Goal: Use online tool/utility: Utilize a website feature to perform a specific function

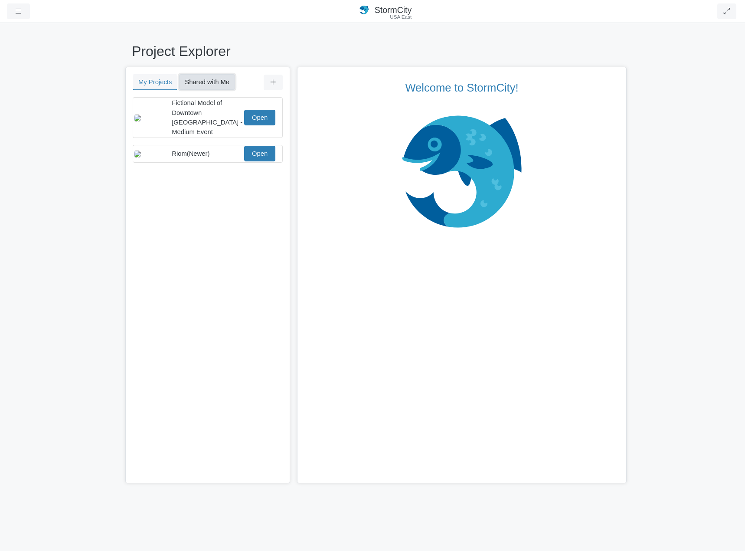
click at [216, 79] on button "Shared with Me" at bounding box center [207, 82] width 56 height 16
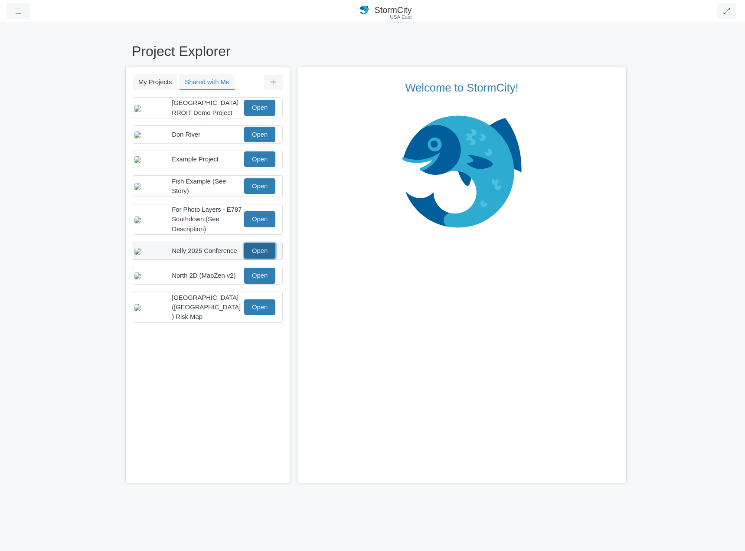
click at [263, 258] on link "Open" at bounding box center [259, 251] width 31 height 16
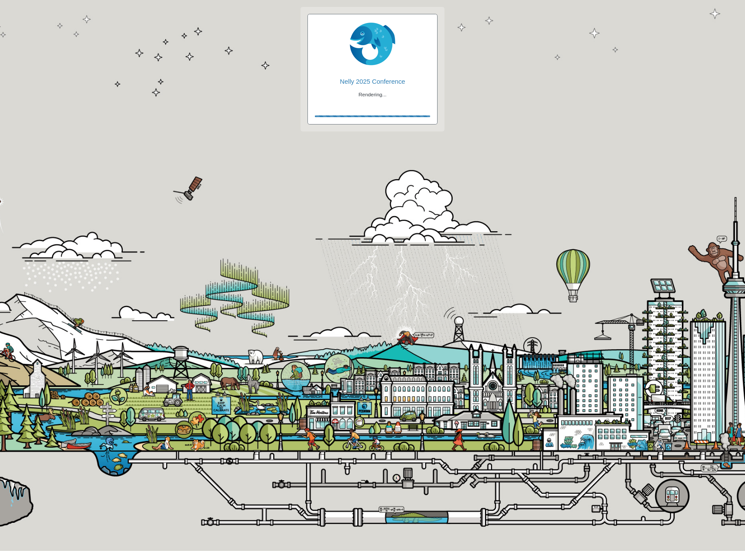
checkbox input "true"
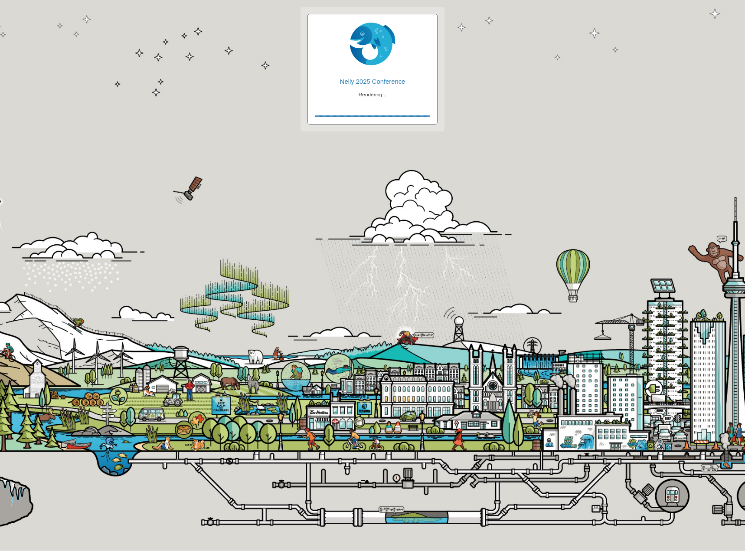
checkbox input "true"
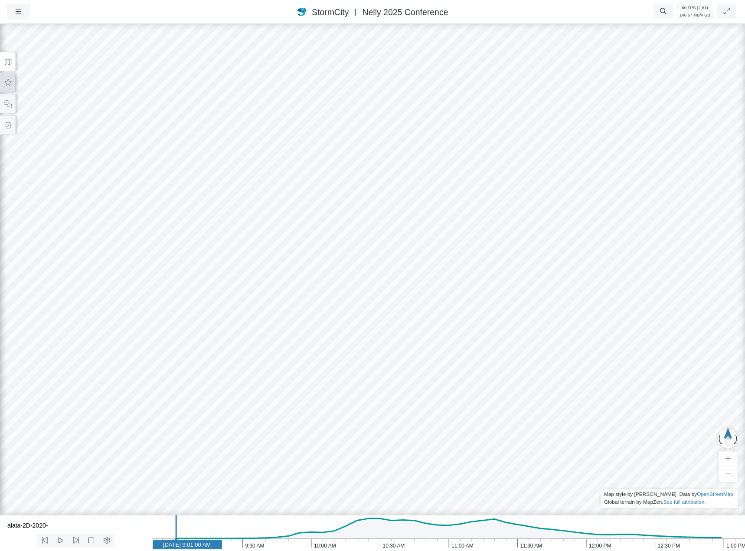
click at [10, 83] on icon at bounding box center [8, 82] width 7 height 7
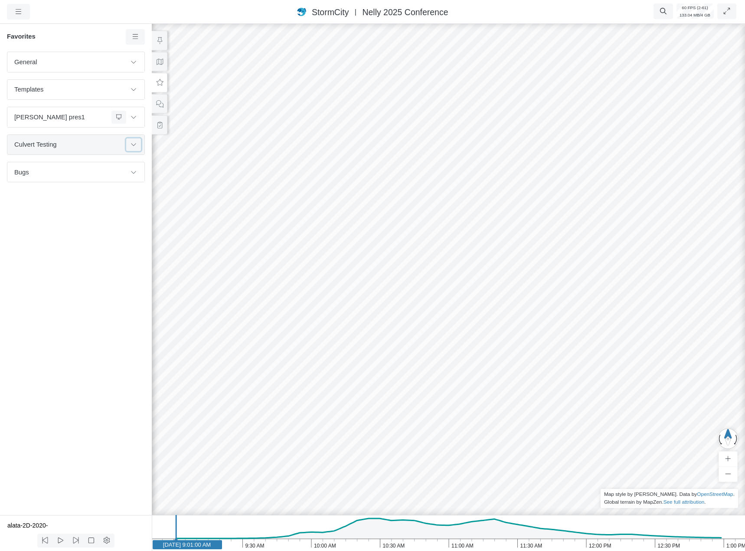
click at [133, 142] on icon at bounding box center [133, 144] width 7 height 6
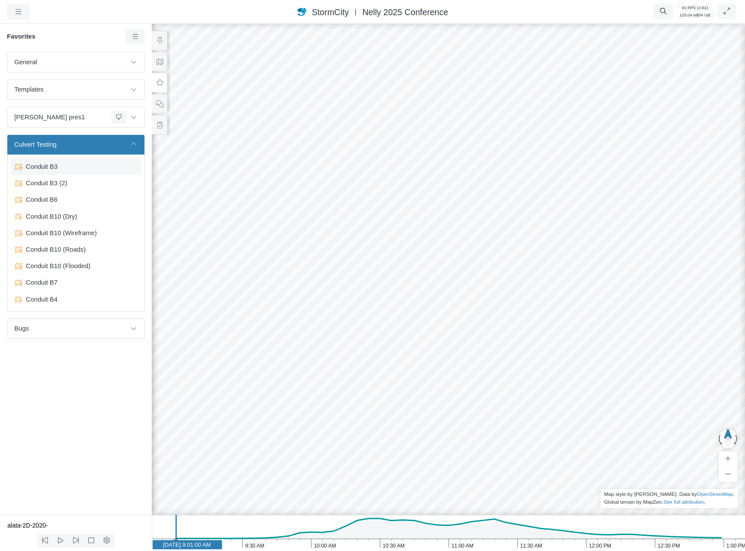
click at [90, 161] on div "Conduit B3" at bounding box center [76, 166] width 130 height 16
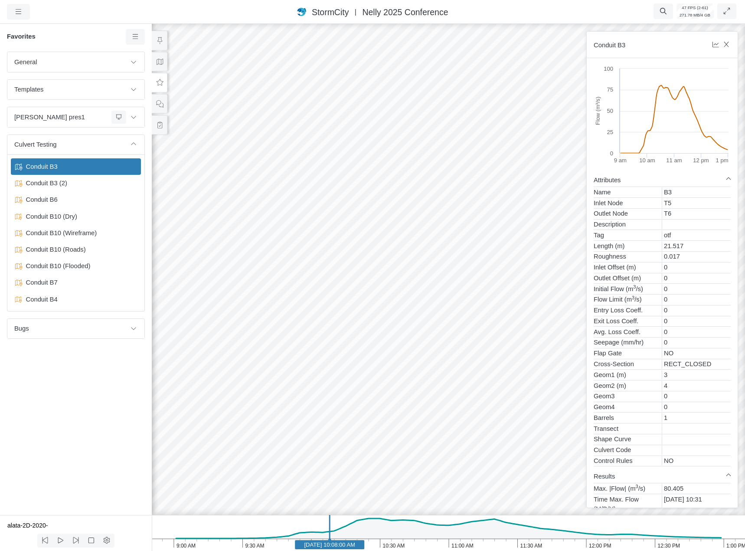
drag, startPoint x: 489, startPoint y: 361, endPoint x: 583, endPoint y: 329, distance: 99.6
drag, startPoint x: 510, startPoint y: 342, endPoint x: 566, endPoint y: 341, distance: 56.4
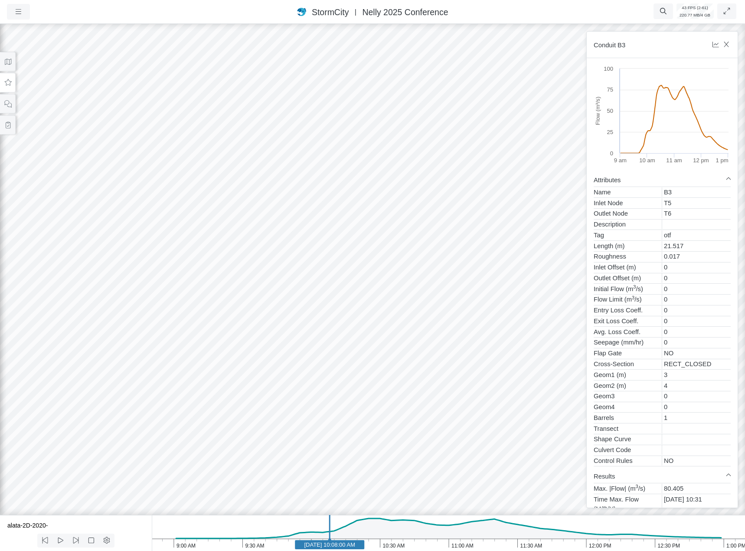
drag, startPoint x: 545, startPoint y: 342, endPoint x: 471, endPoint y: 338, distance: 73.9
click at [480, 338] on div at bounding box center [372, 286] width 745 height 529
drag, startPoint x: 504, startPoint y: 310, endPoint x: 481, endPoint y: 321, distance: 25.6
click at [481, 321] on div at bounding box center [372, 286] width 745 height 529
click at [478, 316] on div at bounding box center [372, 286] width 745 height 529
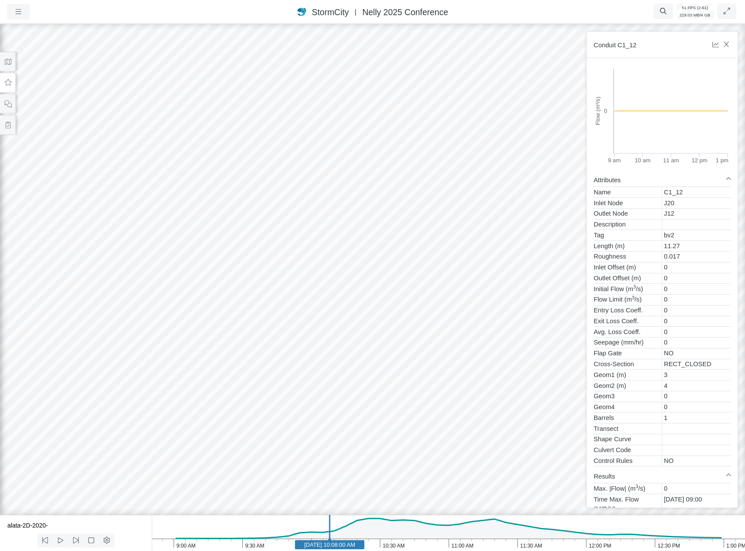
click at [497, 173] on div at bounding box center [372, 286] width 745 height 529
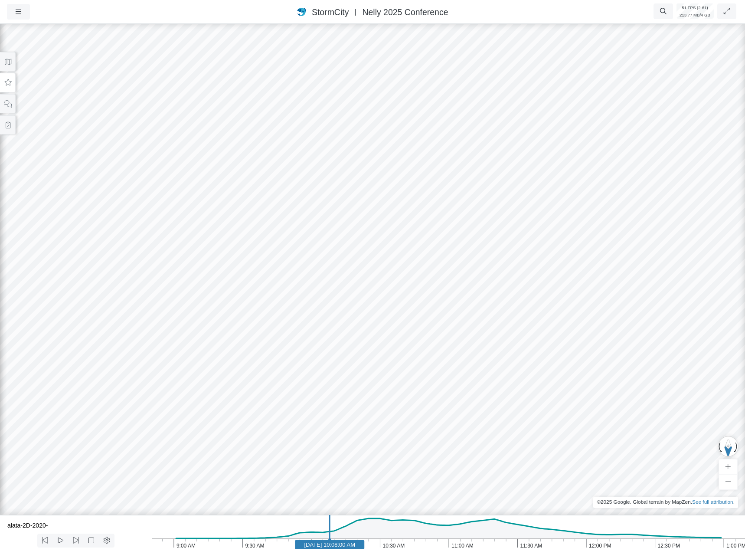
click at [476, 361] on div at bounding box center [372, 286] width 745 height 529
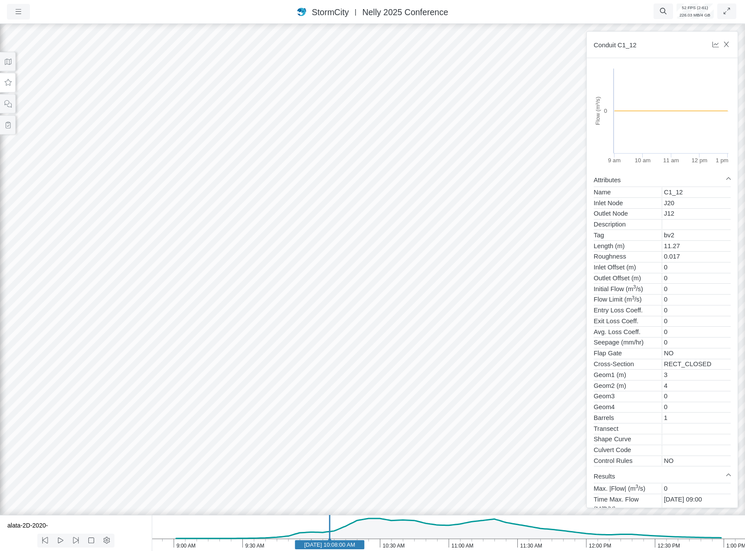
drag, startPoint x: 485, startPoint y: 340, endPoint x: 440, endPoint y: 465, distance: 132.4
click at [375, 477] on div at bounding box center [372, 286] width 745 height 529
drag, startPoint x: 422, startPoint y: 450, endPoint x: 468, endPoint y: 324, distance: 135.0
drag, startPoint x: 436, startPoint y: 399, endPoint x: 446, endPoint y: 369, distance: 31.3
drag, startPoint x: 445, startPoint y: 381, endPoint x: 426, endPoint y: 451, distance: 72.4
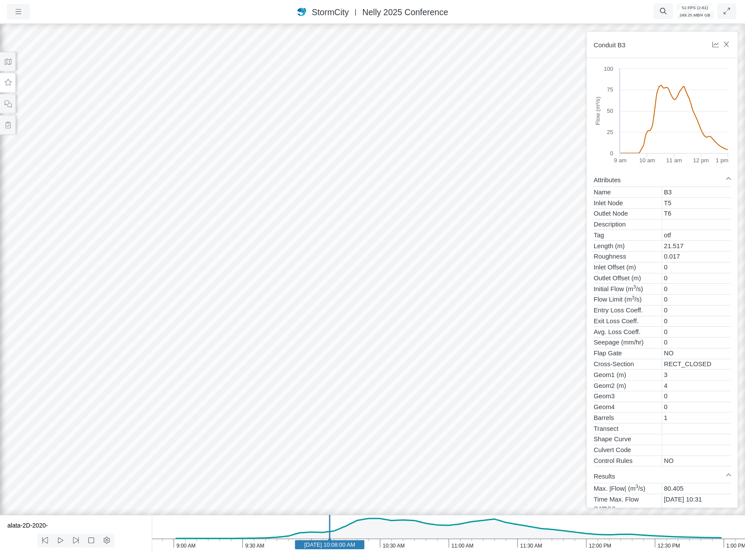
click at [496, 473] on div at bounding box center [372, 286] width 745 height 529
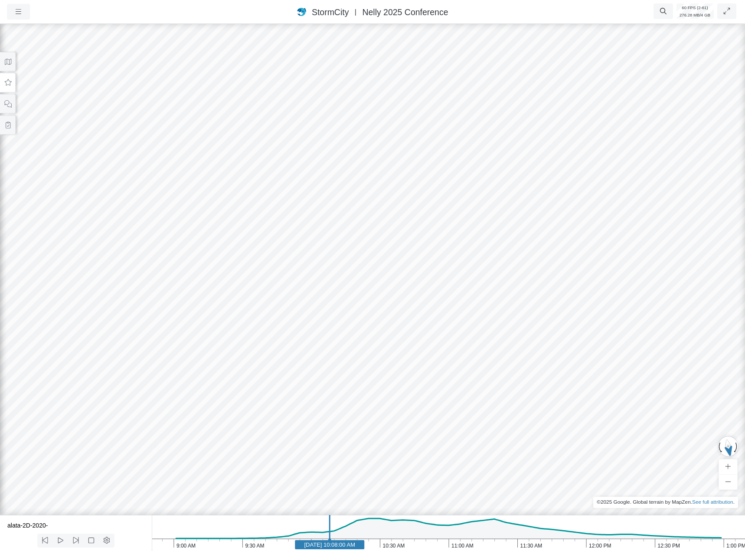
drag, startPoint x: 503, startPoint y: 417, endPoint x: 527, endPoint y: 417, distance: 23.4
click at [527, 417] on div at bounding box center [372, 286] width 745 height 529
click at [12, 64] on button at bounding box center [8, 62] width 16 height 20
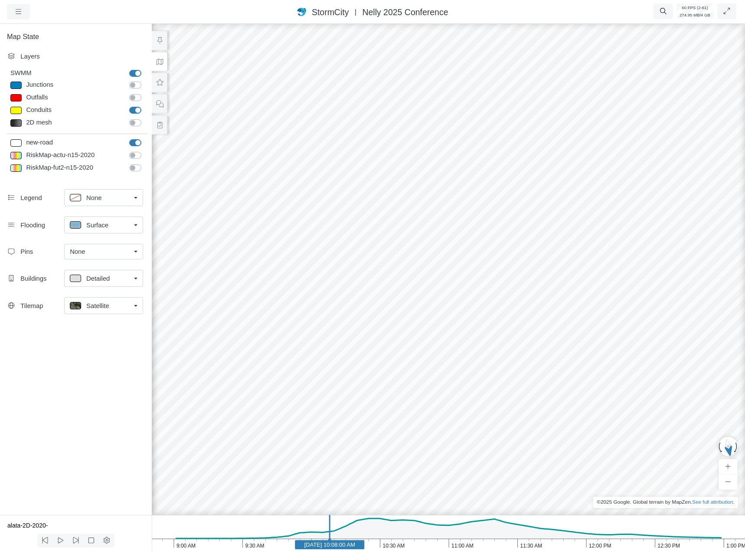
click at [145, 80] on label "Junctions" at bounding box center [145, 80] width 0 height 0
click at [136, 86] on input "Junctions" at bounding box center [132, 84] width 7 height 8
checkbox input "true"
drag, startPoint x: 526, startPoint y: 373, endPoint x: 550, endPoint y: 375, distance: 24.4
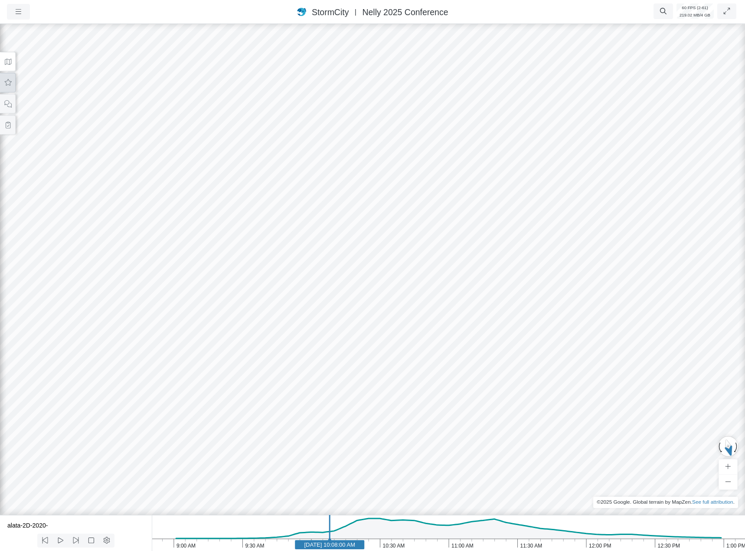
click at [13, 85] on button at bounding box center [8, 83] width 16 height 20
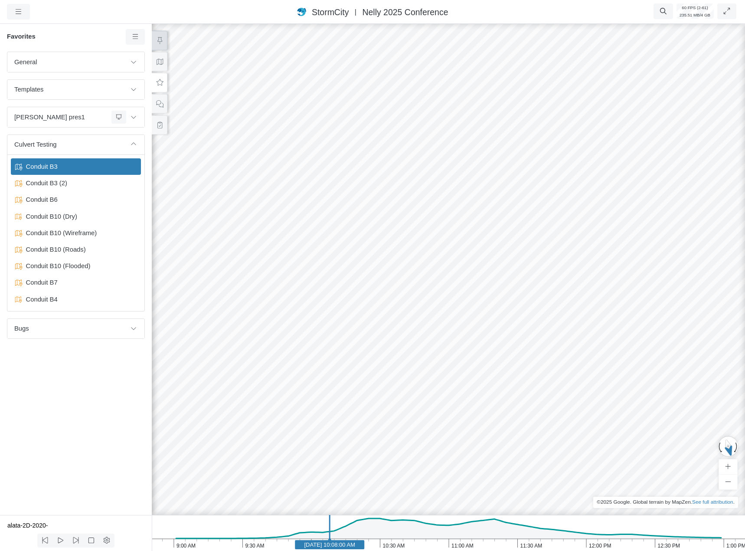
click at [159, 37] on icon at bounding box center [159, 40] width 5 height 7
click at [162, 124] on icon at bounding box center [159, 125] width 5 height 7
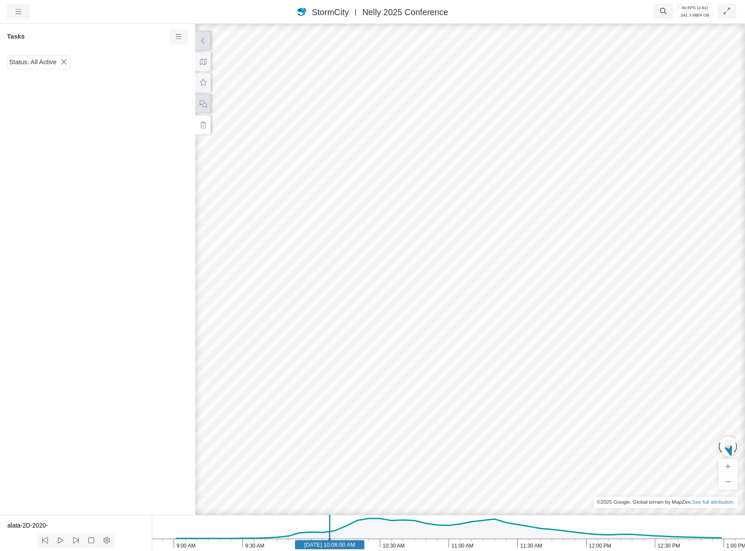
click at [205, 108] on button at bounding box center [203, 104] width 16 height 20
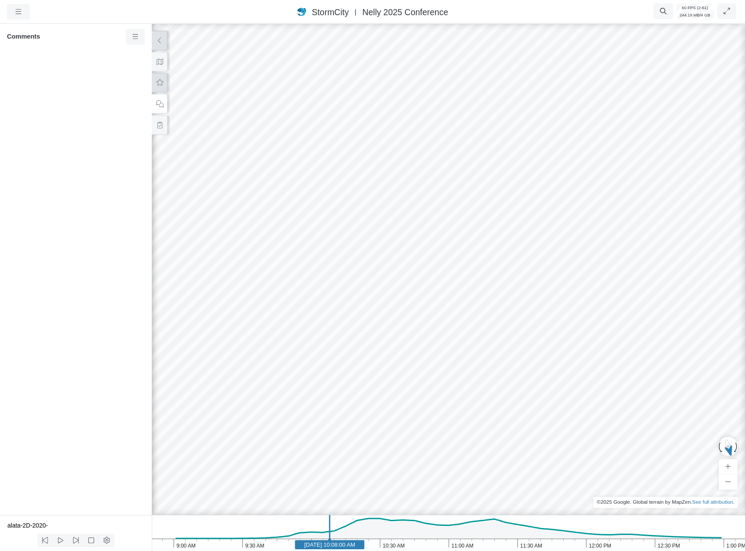
click at [162, 85] on icon at bounding box center [160, 82] width 8 height 7
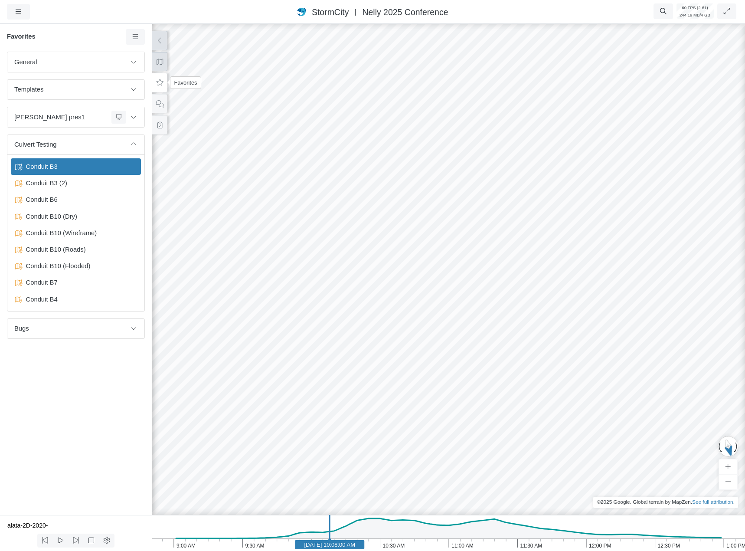
click at [158, 65] on button at bounding box center [160, 62] width 16 height 20
